Goal: Task Accomplishment & Management: Use online tool/utility

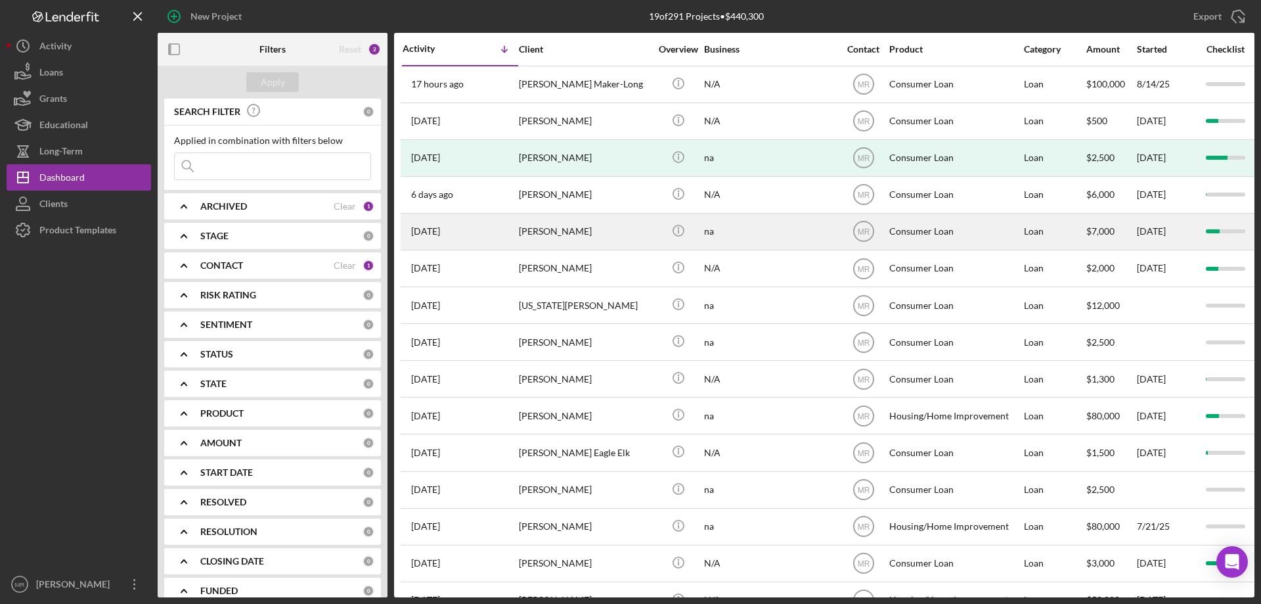
click at [644, 231] on div "[PERSON_NAME]" at bounding box center [584, 231] width 131 height 35
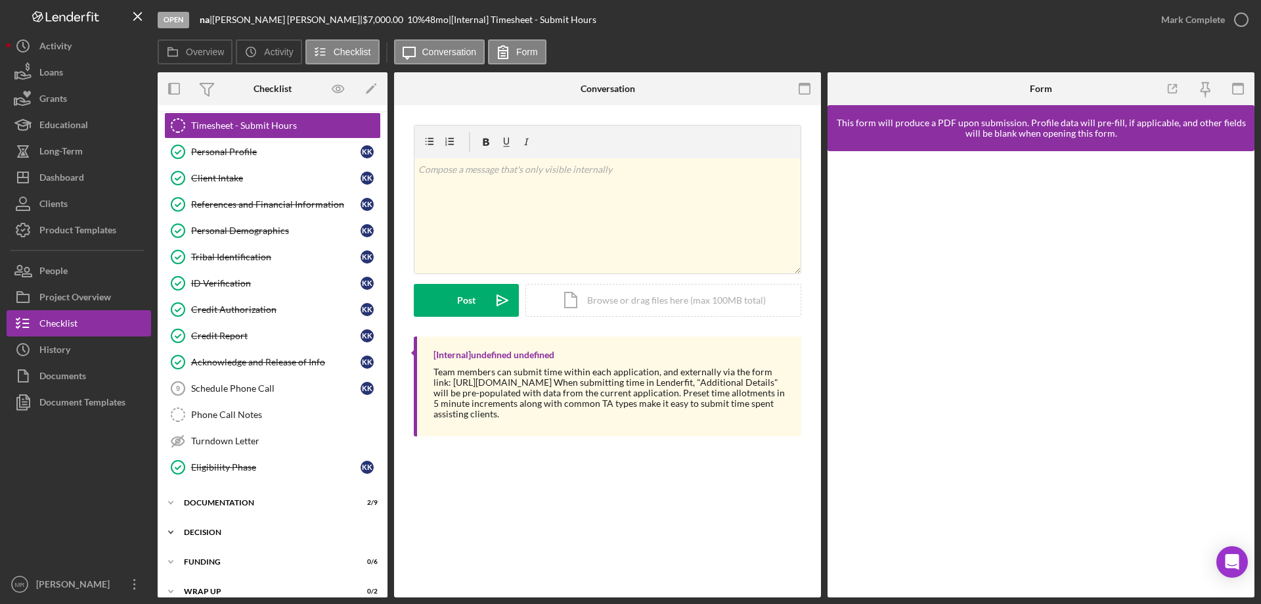
scroll to position [41, 0]
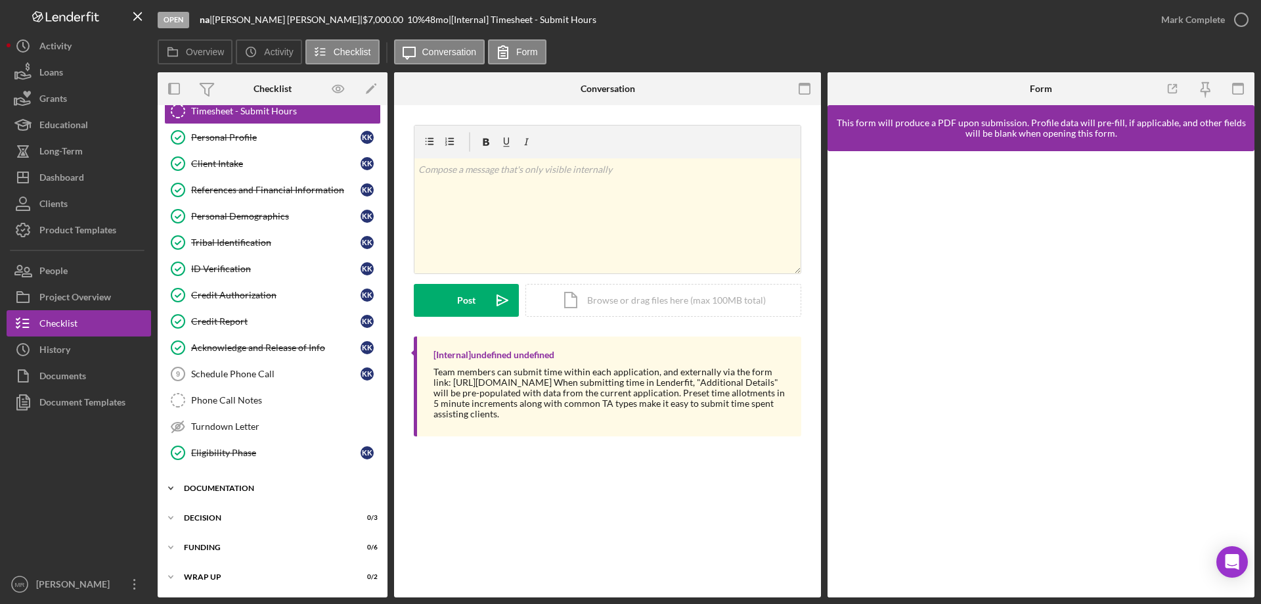
click at [238, 483] on div "Icon/Expander Documentation 2 / 9" at bounding box center [273, 488] width 230 height 26
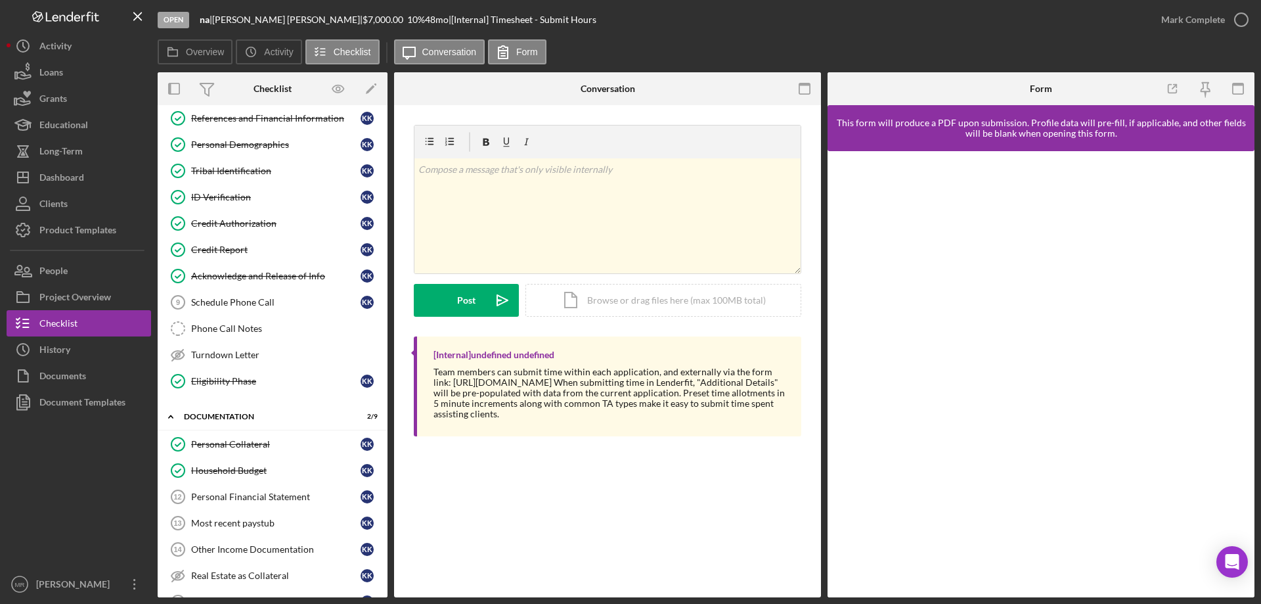
scroll to position [284, 0]
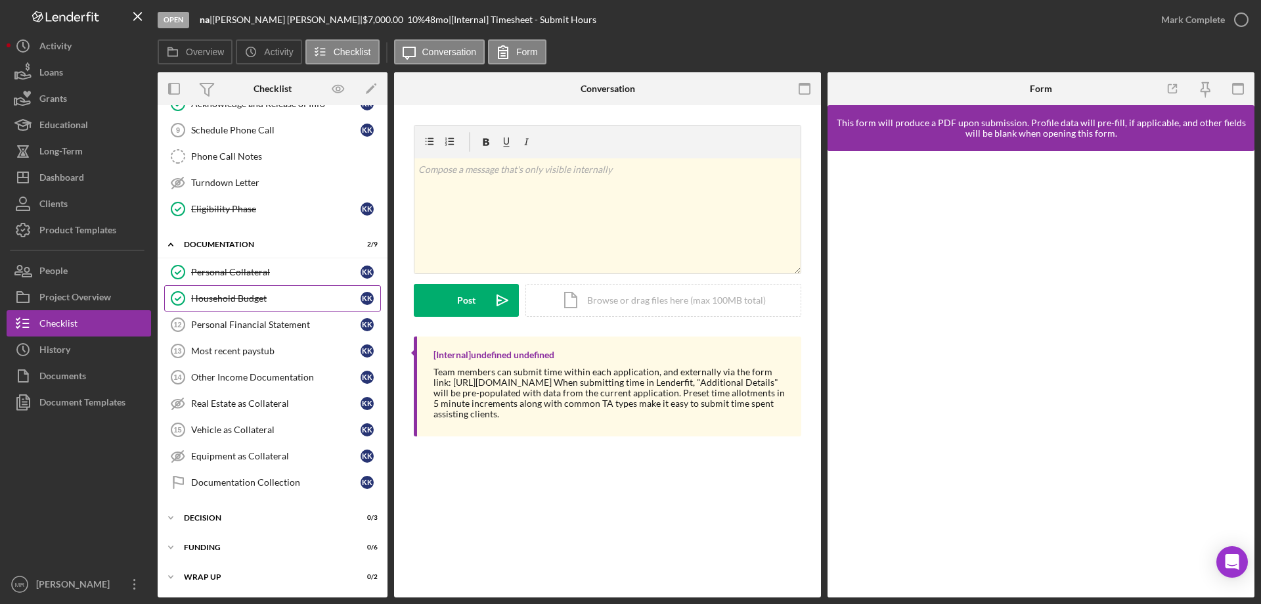
click at [242, 298] on div "Household Budget" at bounding box center [275, 298] width 169 height 11
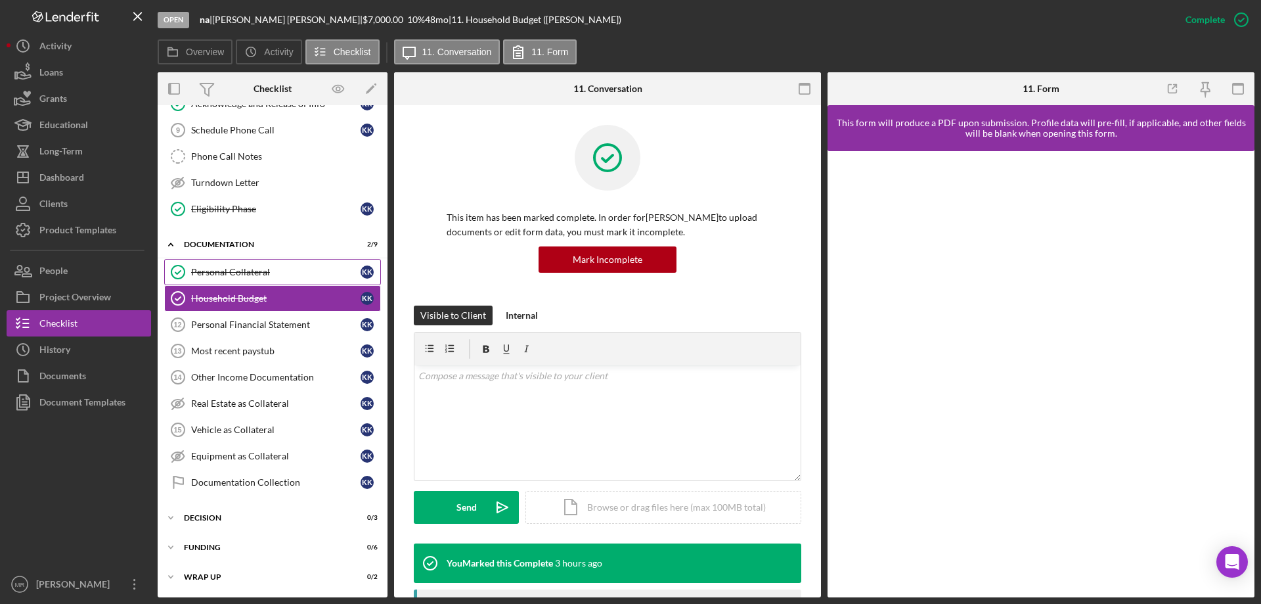
click at [246, 267] on div "Personal Collateral" at bounding box center [275, 272] width 169 height 11
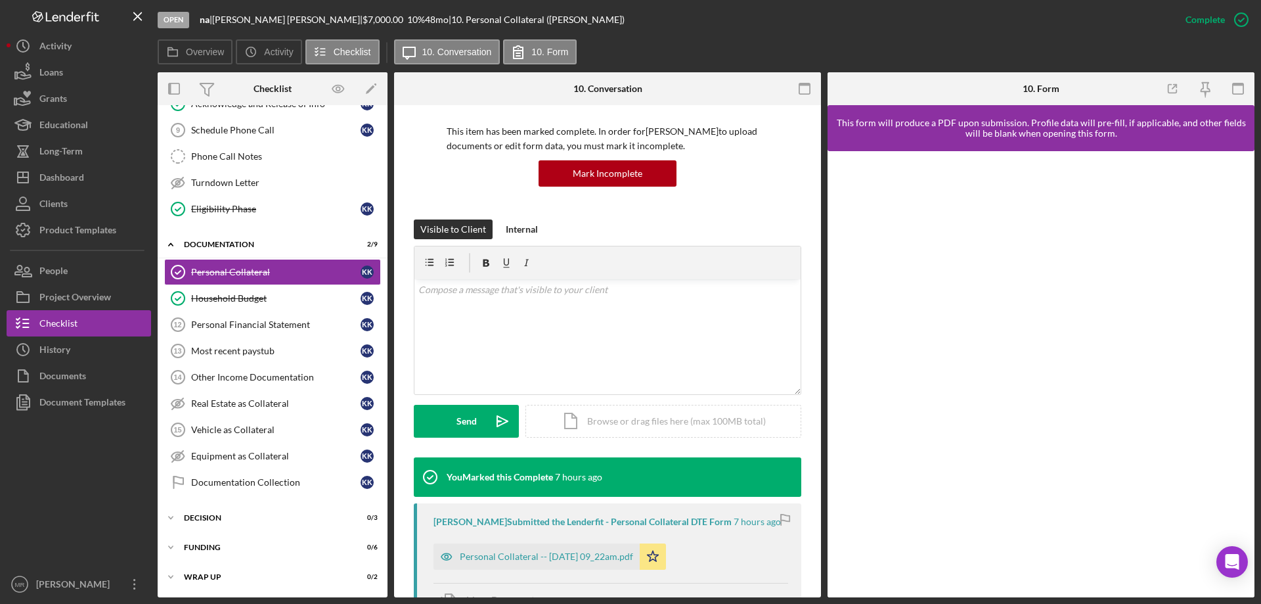
scroll to position [323, 0]
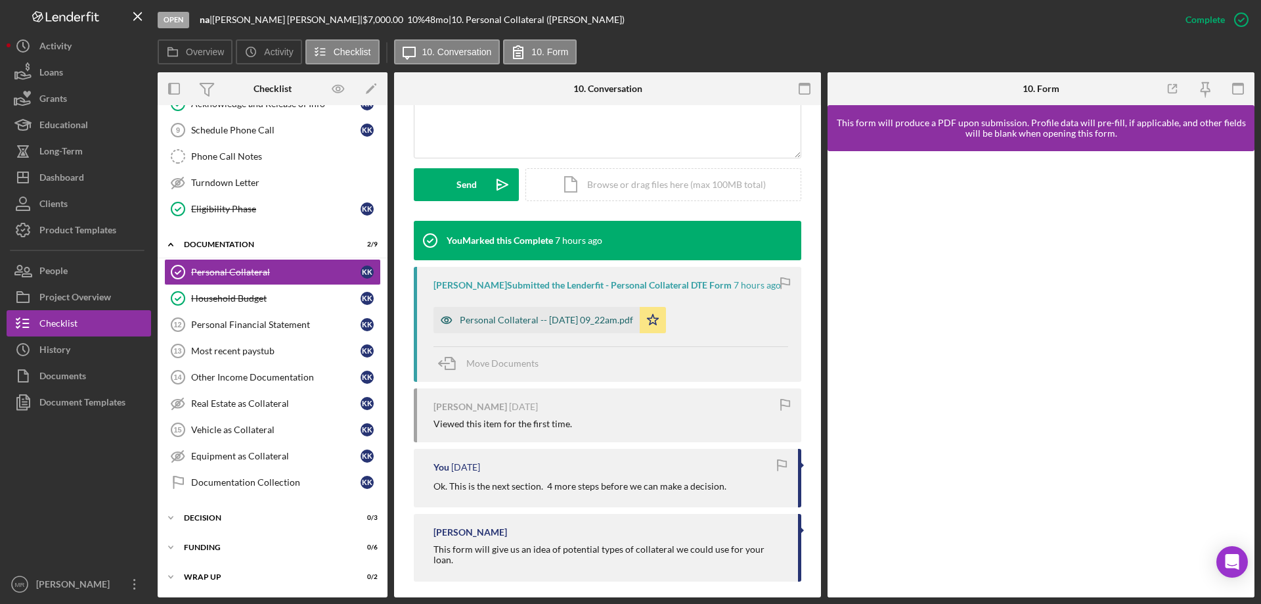
click at [546, 316] on div "Personal Collateral -- 2025-08-14 09_22am.pdf" at bounding box center [546, 320] width 173 height 11
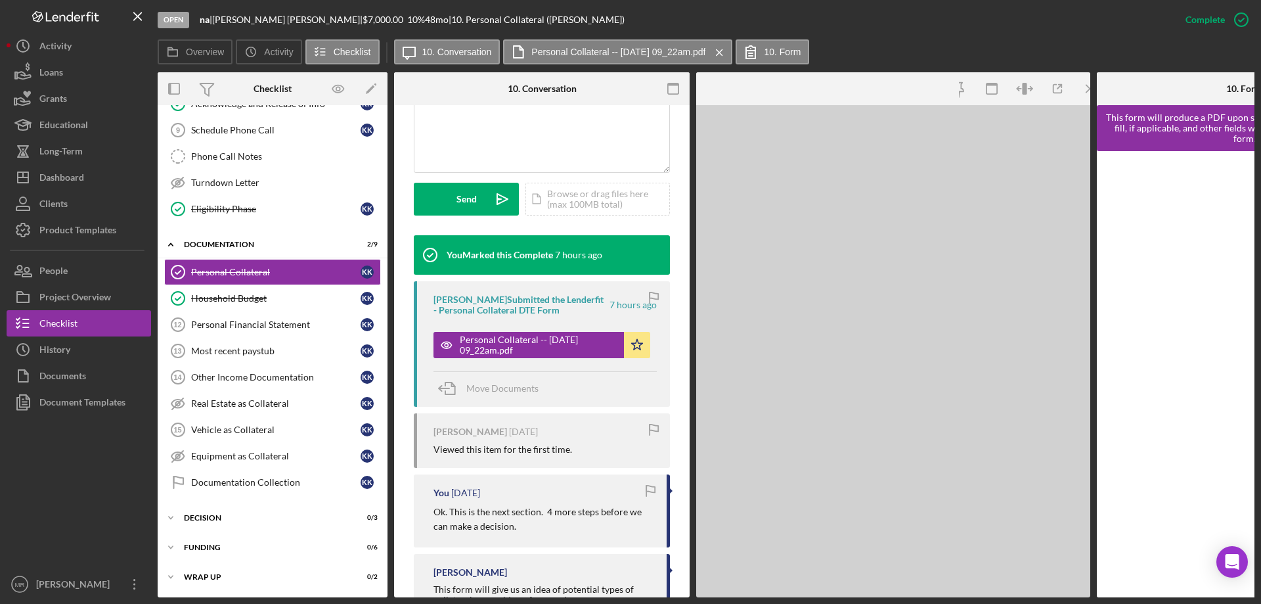
scroll to position [337, 0]
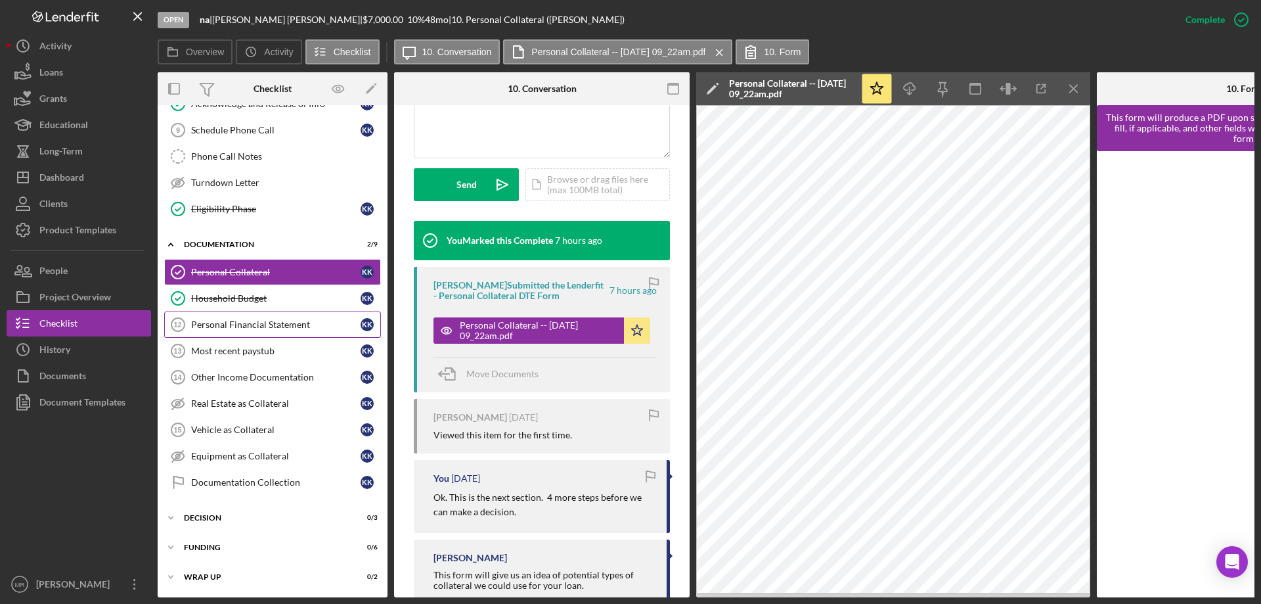
click at [236, 324] on div "Personal Financial Statement" at bounding box center [275, 324] width 169 height 11
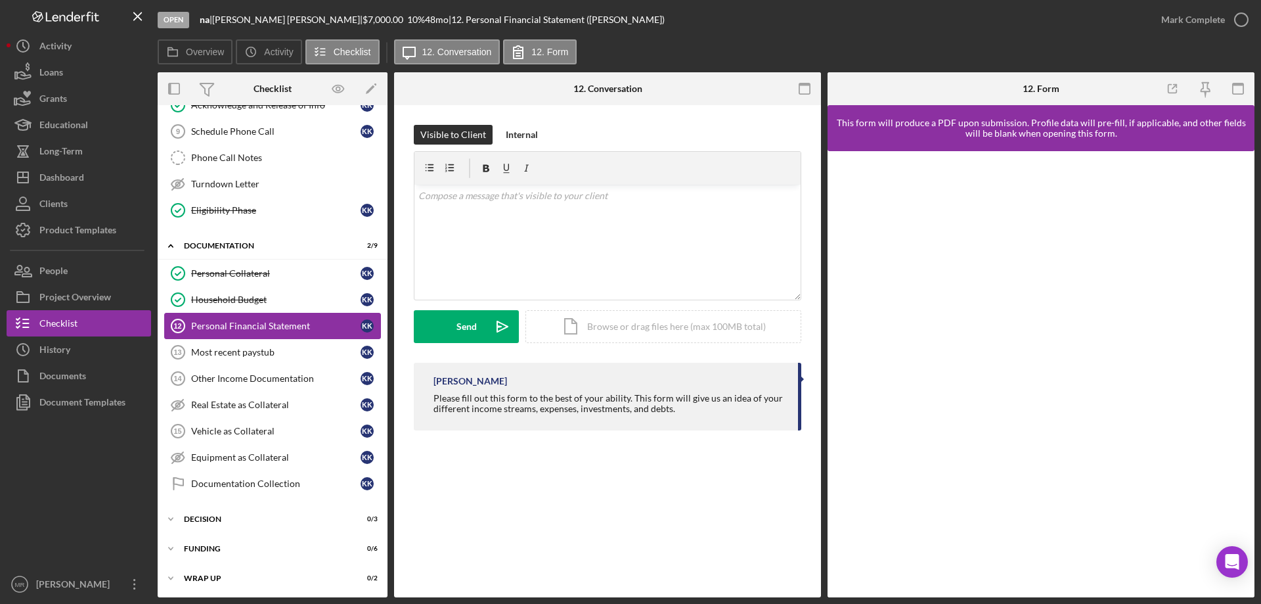
scroll to position [284, 0]
click at [240, 349] on div "Most recent paystub" at bounding box center [275, 351] width 169 height 11
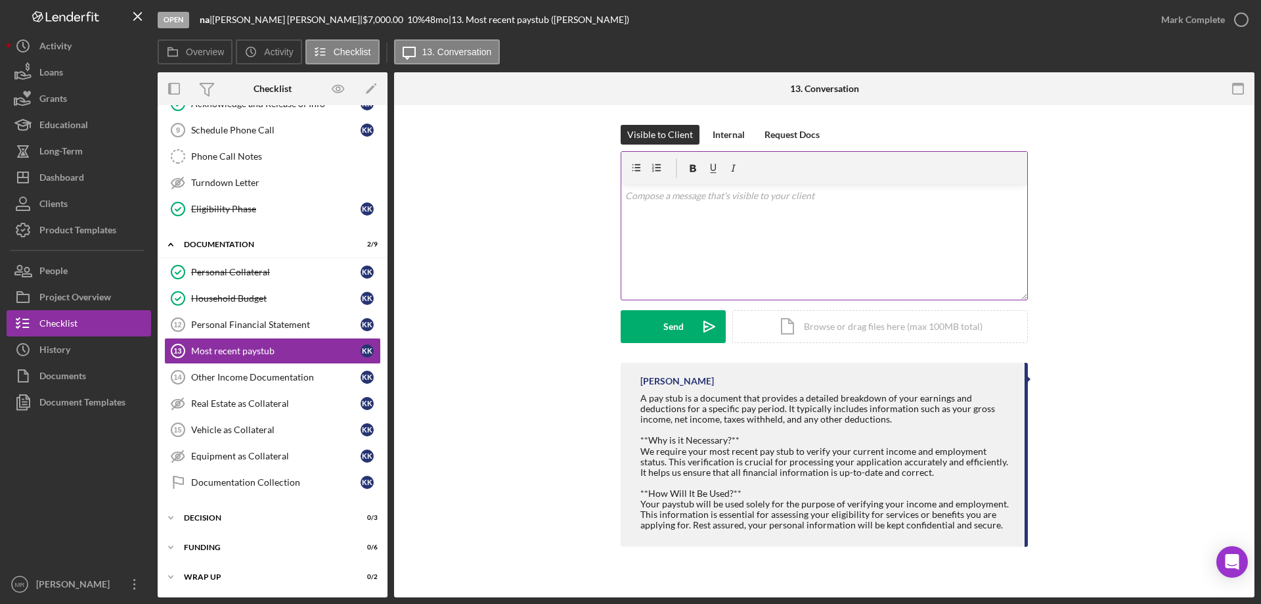
click at [695, 226] on div "v Color teal Color pink Remove color Add row above Add row below Add column bef…" at bounding box center [824, 242] width 406 height 115
click at [684, 325] on button "Send Icon/icon-invite-send" at bounding box center [673, 326] width 105 height 33
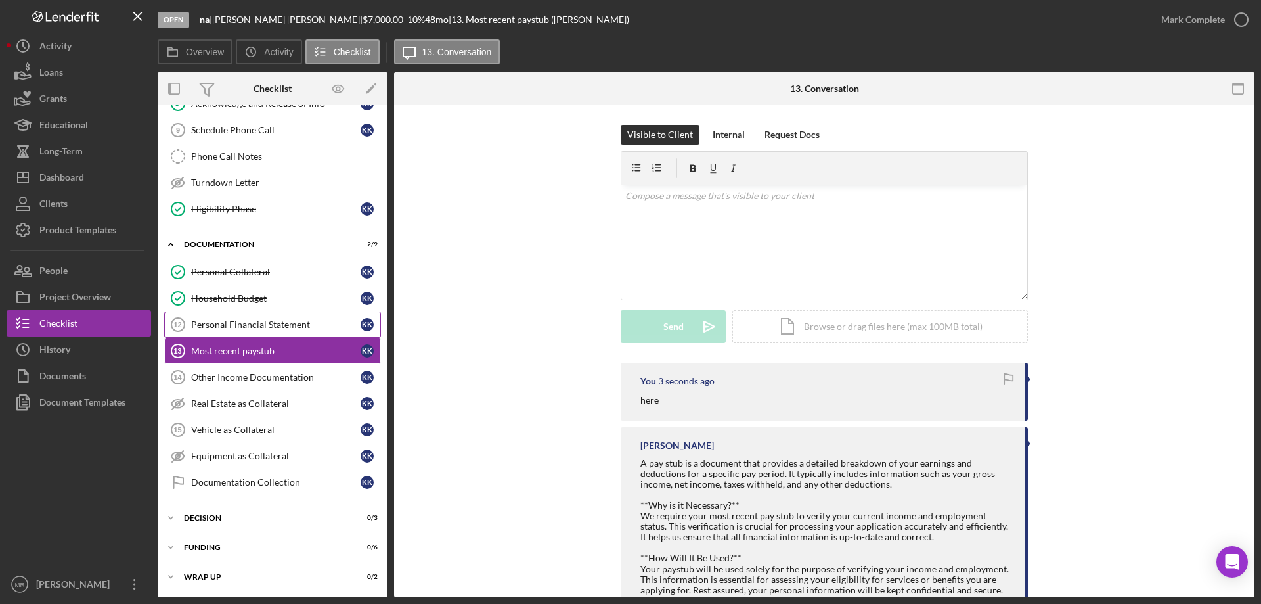
click at [248, 323] on div "Personal Financial Statement" at bounding box center [275, 324] width 169 height 11
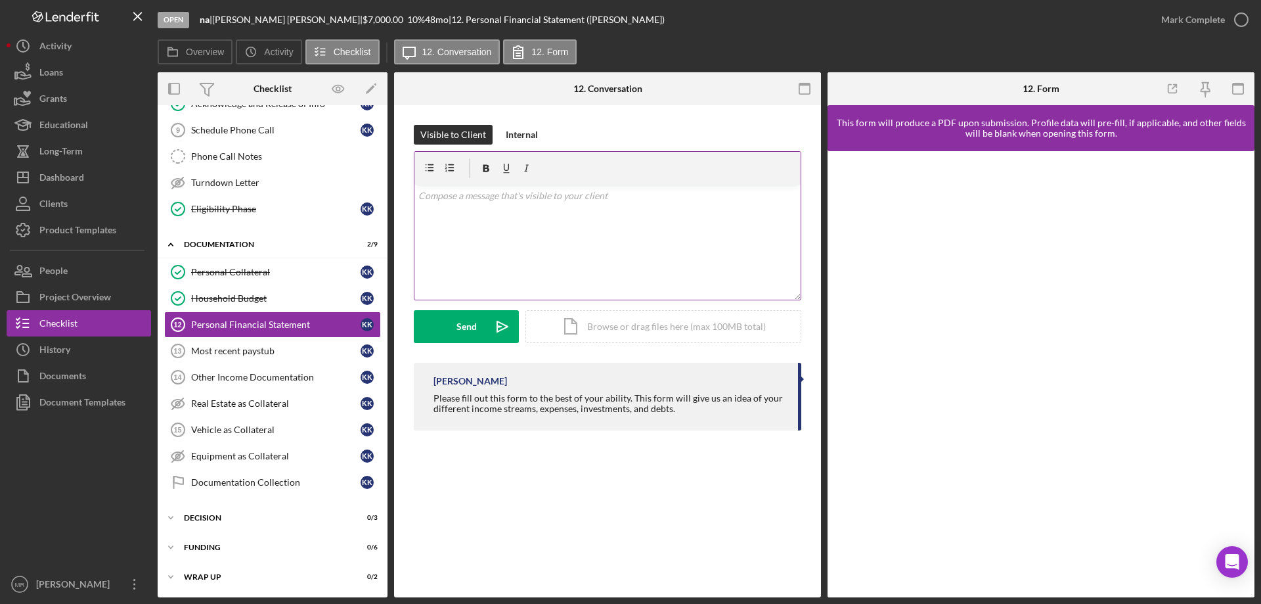
drag, startPoint x: 577, startPoint y: 229, endPoint x: 573, endPoint y: 238, distance: 9.7
click at [577, 231] on div "v Color teal Color pink Remove color Add row above Add row below Add column bef…" at bounding box center [607, 242] width 386 height 115
click at [458, 330] on div "Send" at bounding box center [467, 326] width 20 height 33
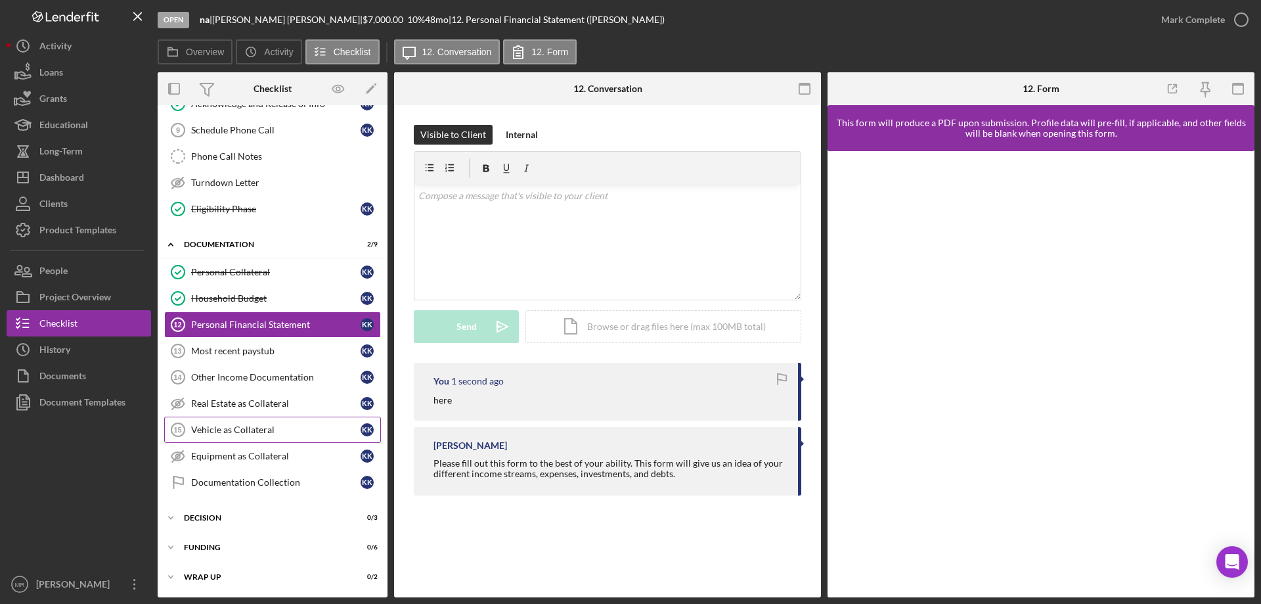
drag, startPoint x: 228, startPoint y: 427, endPoint x: 321, endPoint y: 431, distance: 92.7
click at [229, 427] on div "Vehicle as Collateral" at bounding box center [275, 429] width 169 height 11
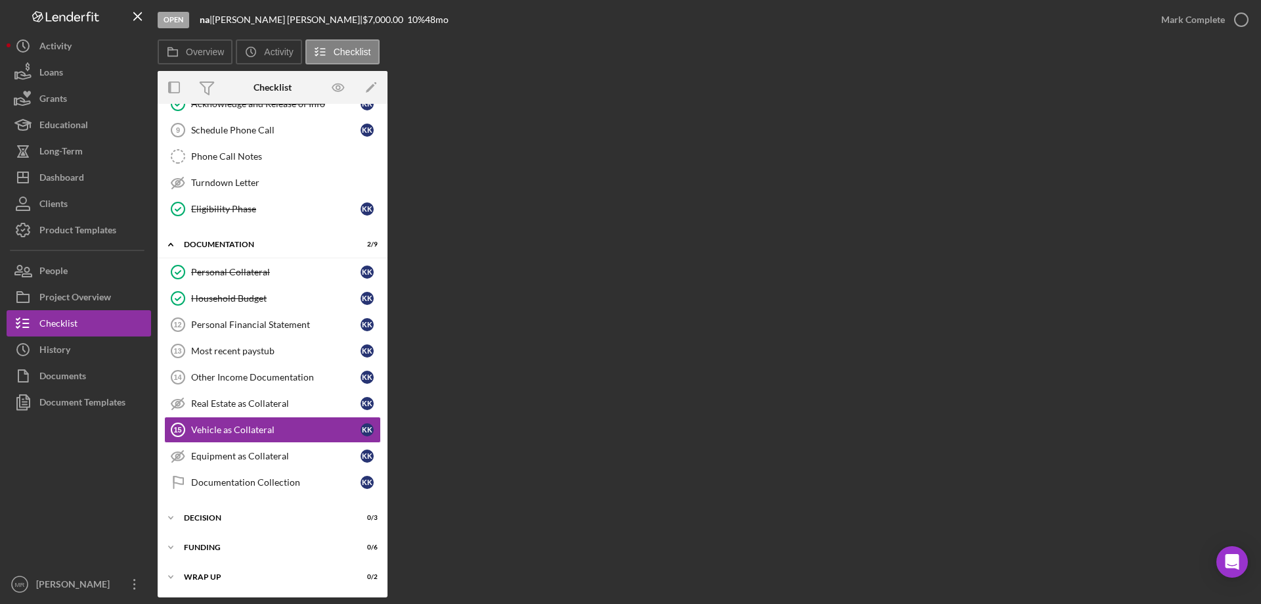
scroll to position [284, 0]
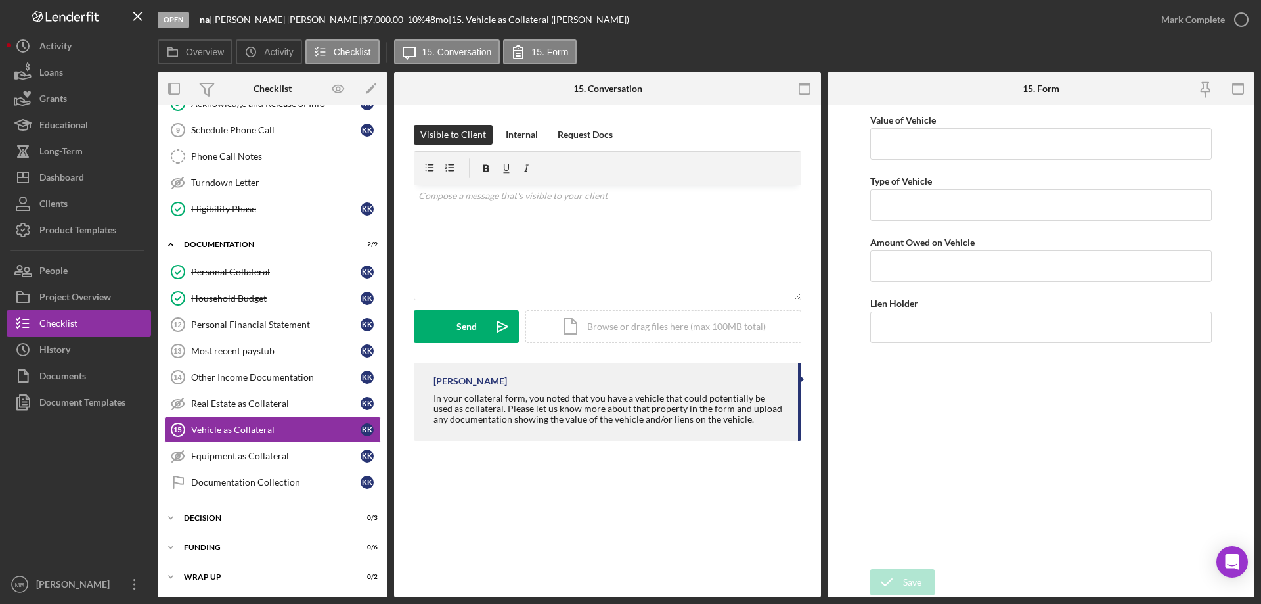
click at [640, 494] on div "Vehicle as Collateral 15 Vehicle as Collateral Visible to Client Internal Reque…" at bounding box center [607, 351] width 427 height 492
click at [212, 514] on div "Decision" at bounding box center [277, 518] width 187 height 8
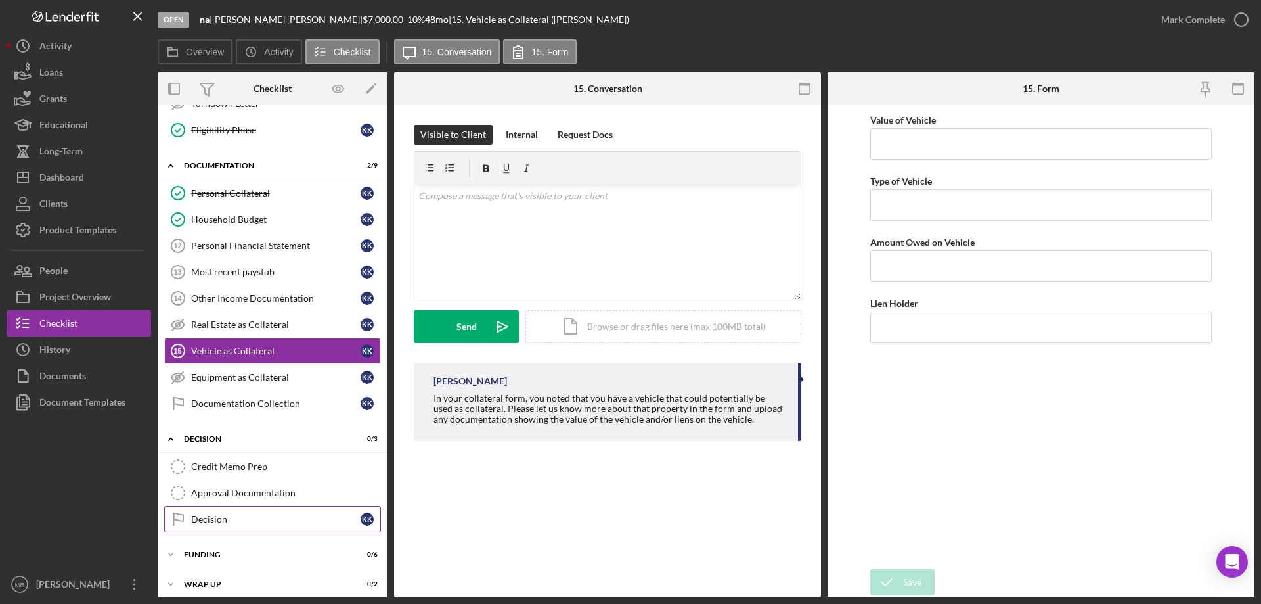
scroll to position [370, 0]
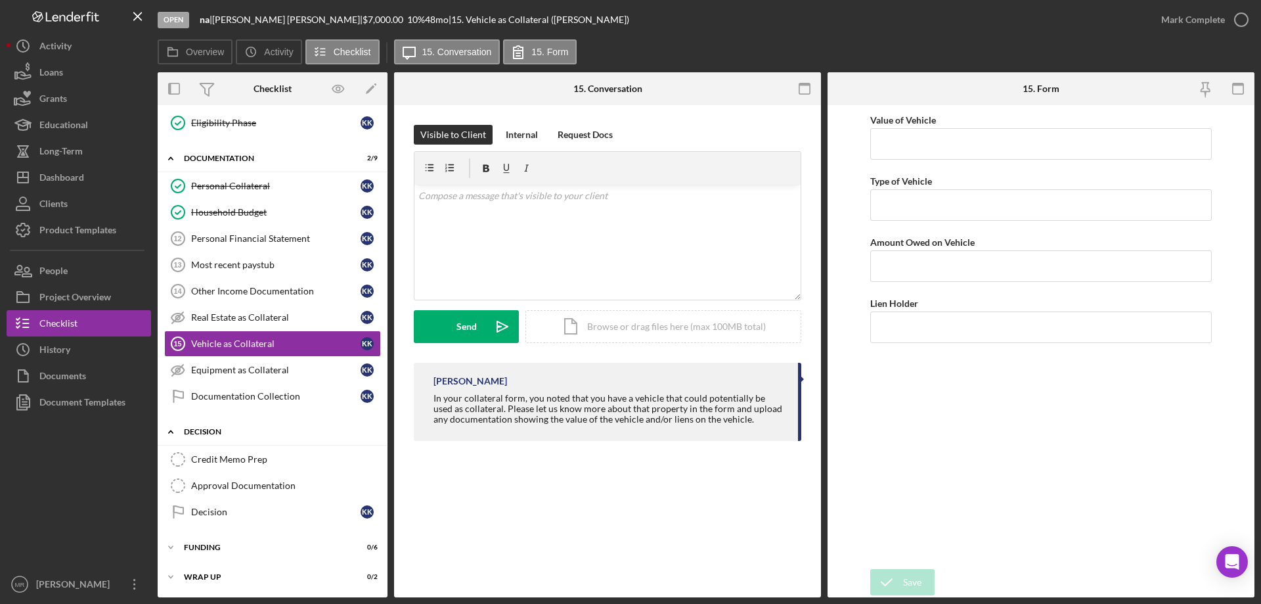
click at [218, 428] on div "Decision" at bounding box center [277, 432] width 187 height 8
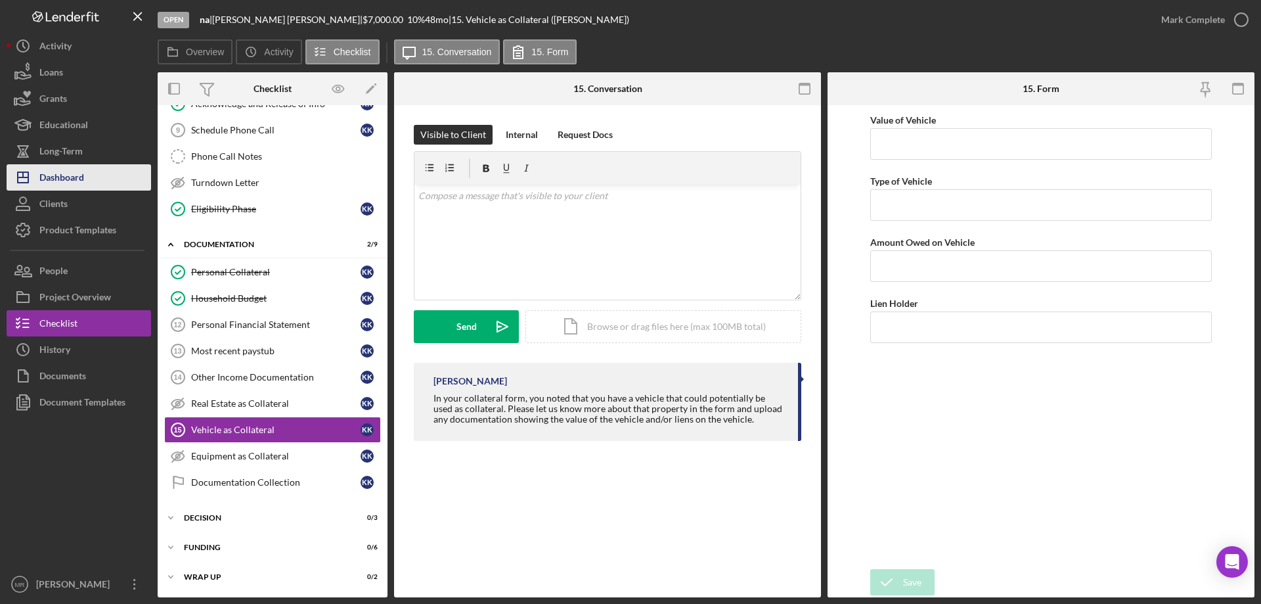
click at [66, 175] on div "Dashboard" at bounding box center [61, 179] width 45 height 30
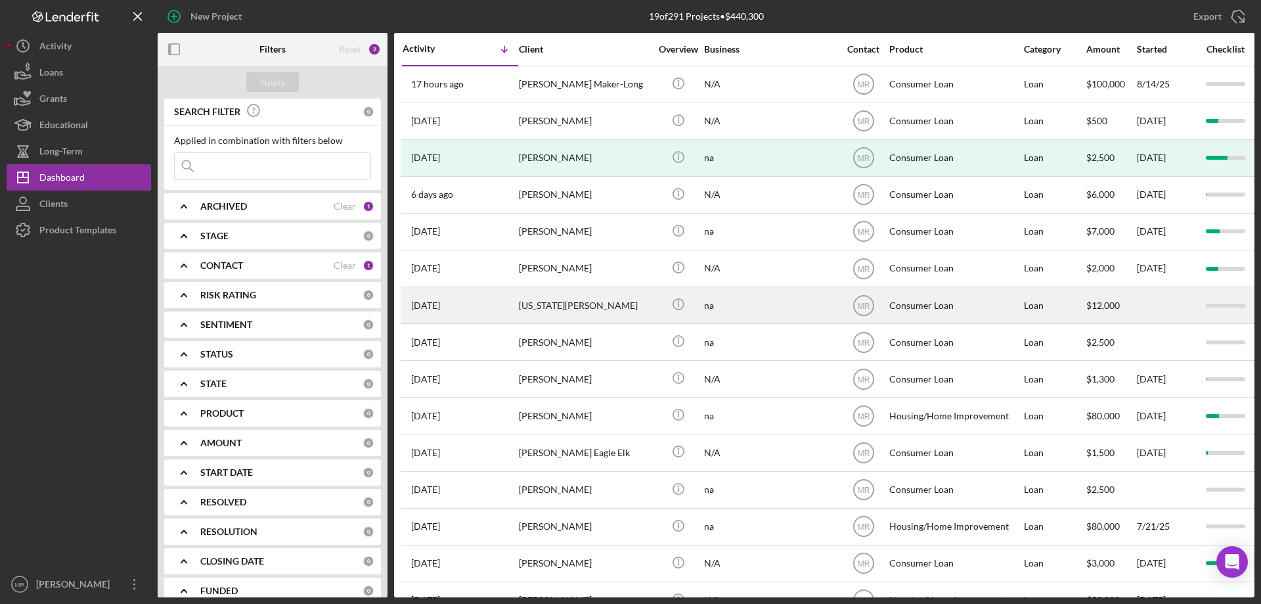
click at [638, 303] on div "[US_STATE][PERSON_NAME]" at bounding box center [584, 305] width 131 height 35
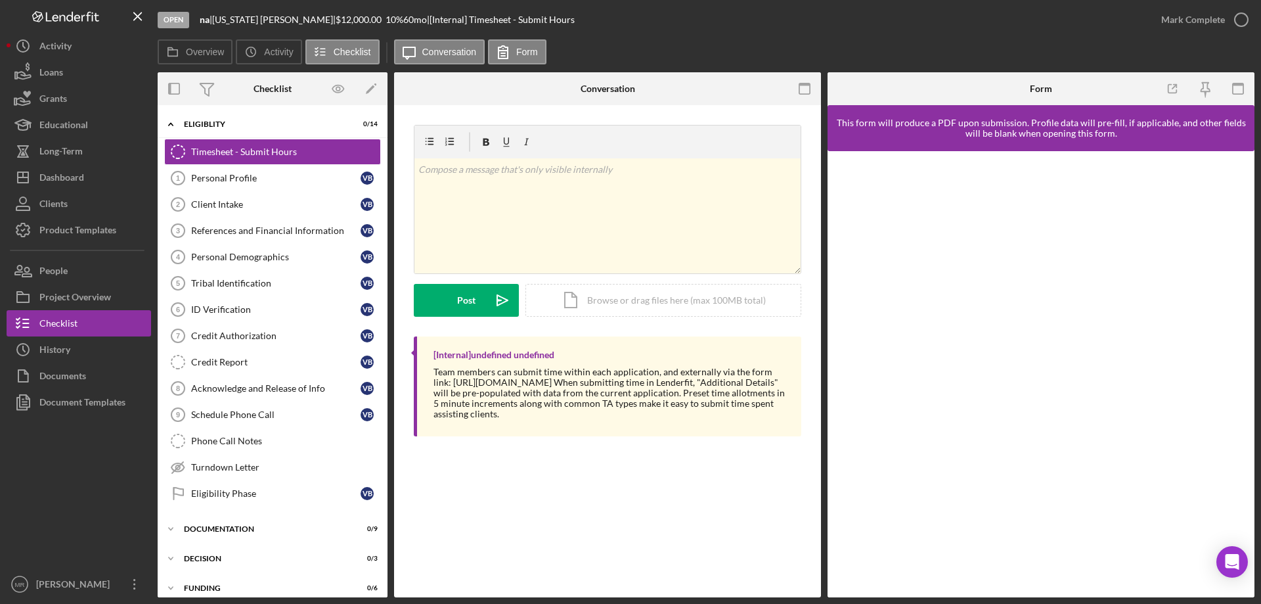
click at [73, 465] on div at bounding box center [79, 493] width 145 height 156
